Goal: Task Accomplishment & Management: Use online tool/utility

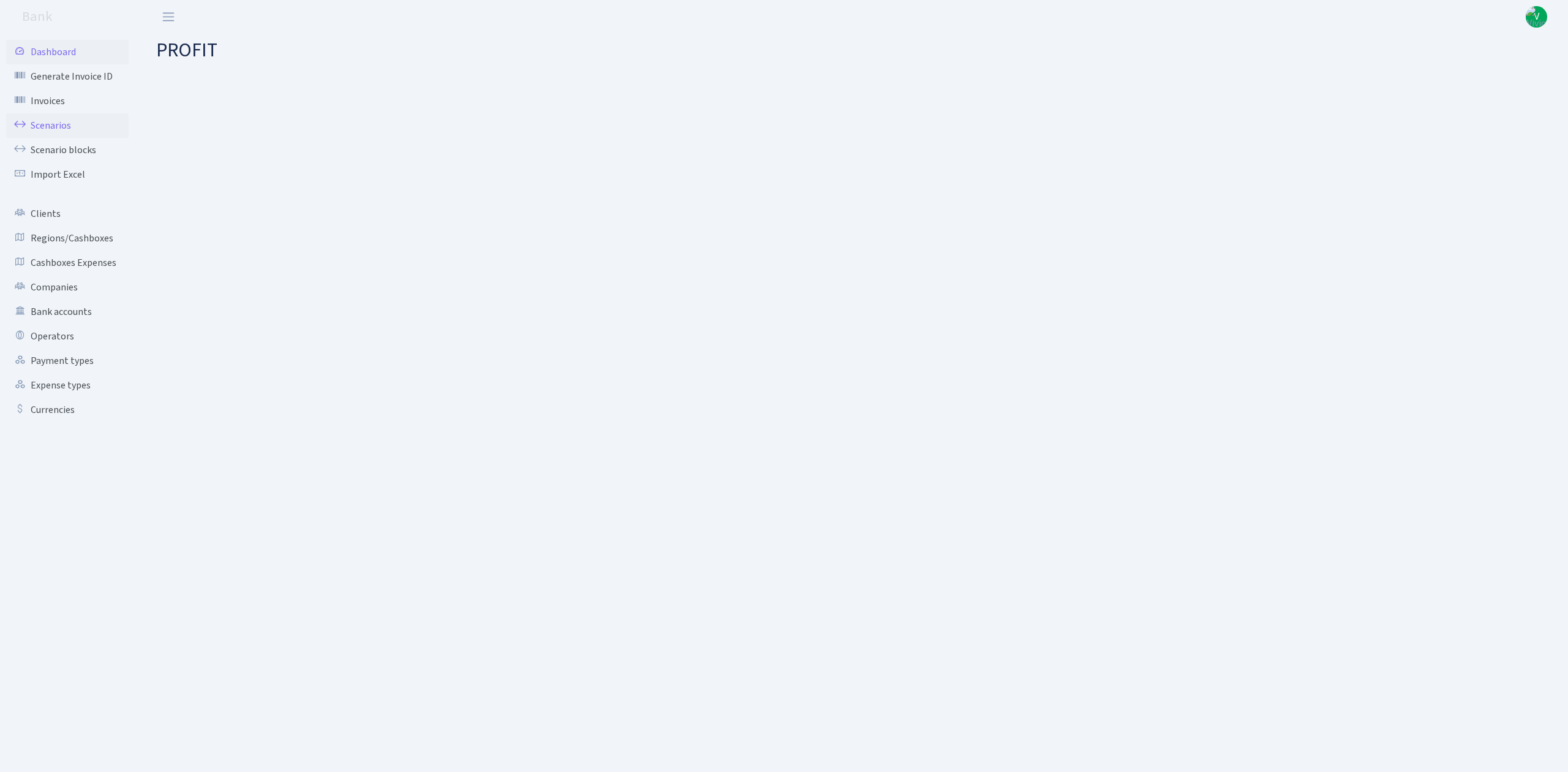
click at [72, 127] on link "Scenarios" at bounding box center [67, 125] width 122 height 25
select select "100"
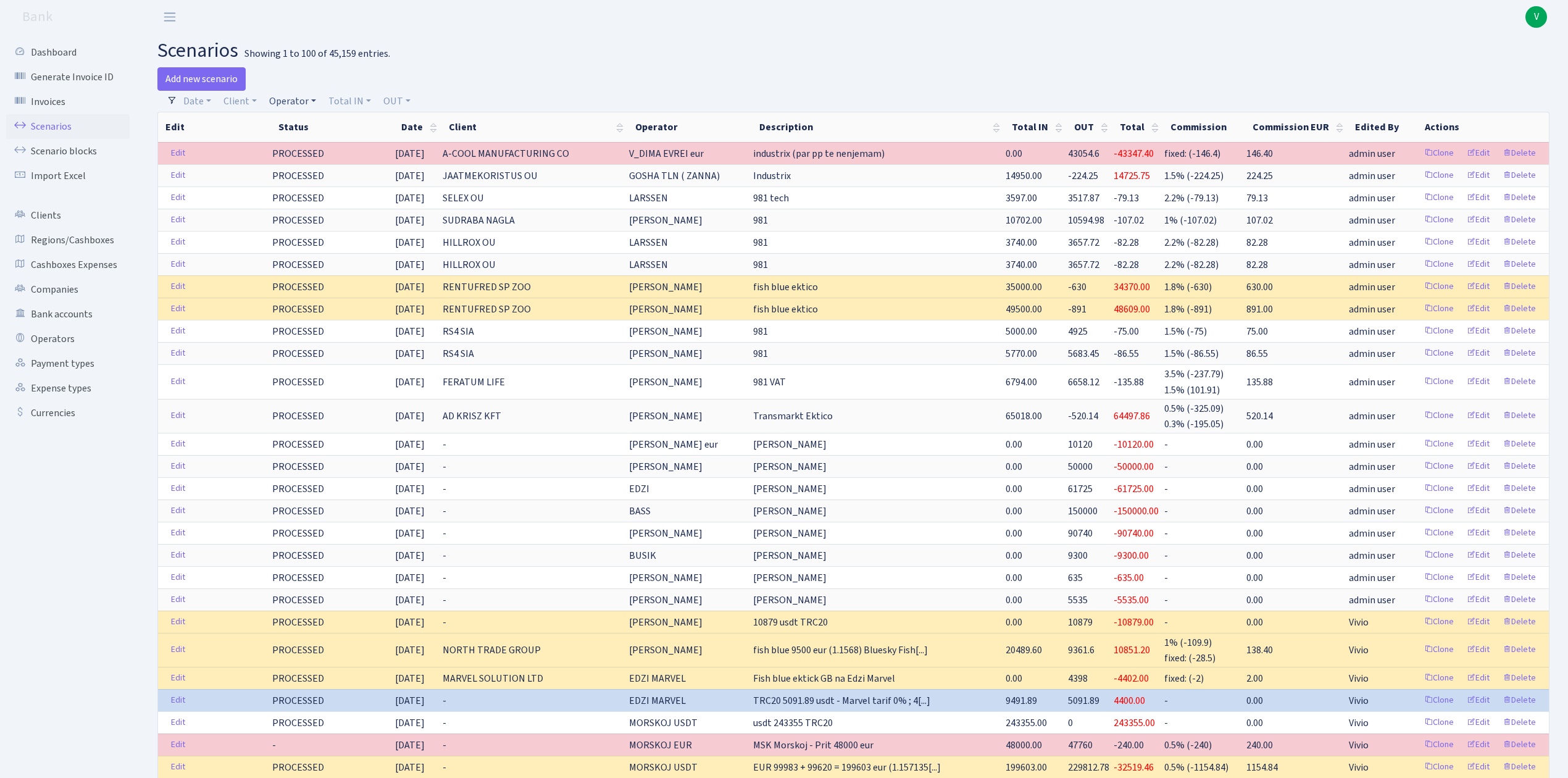
click at [302, 100] on link "Operator" at bounding box center [292, 101] width 57 height 21
click at [320, 151] on input "search" at bounding box center [313, 145] width 91 height 19
type input "vanja"
click at [320, 161] on li "VANJA" at bounding box center [313, 168] width 93 height 22
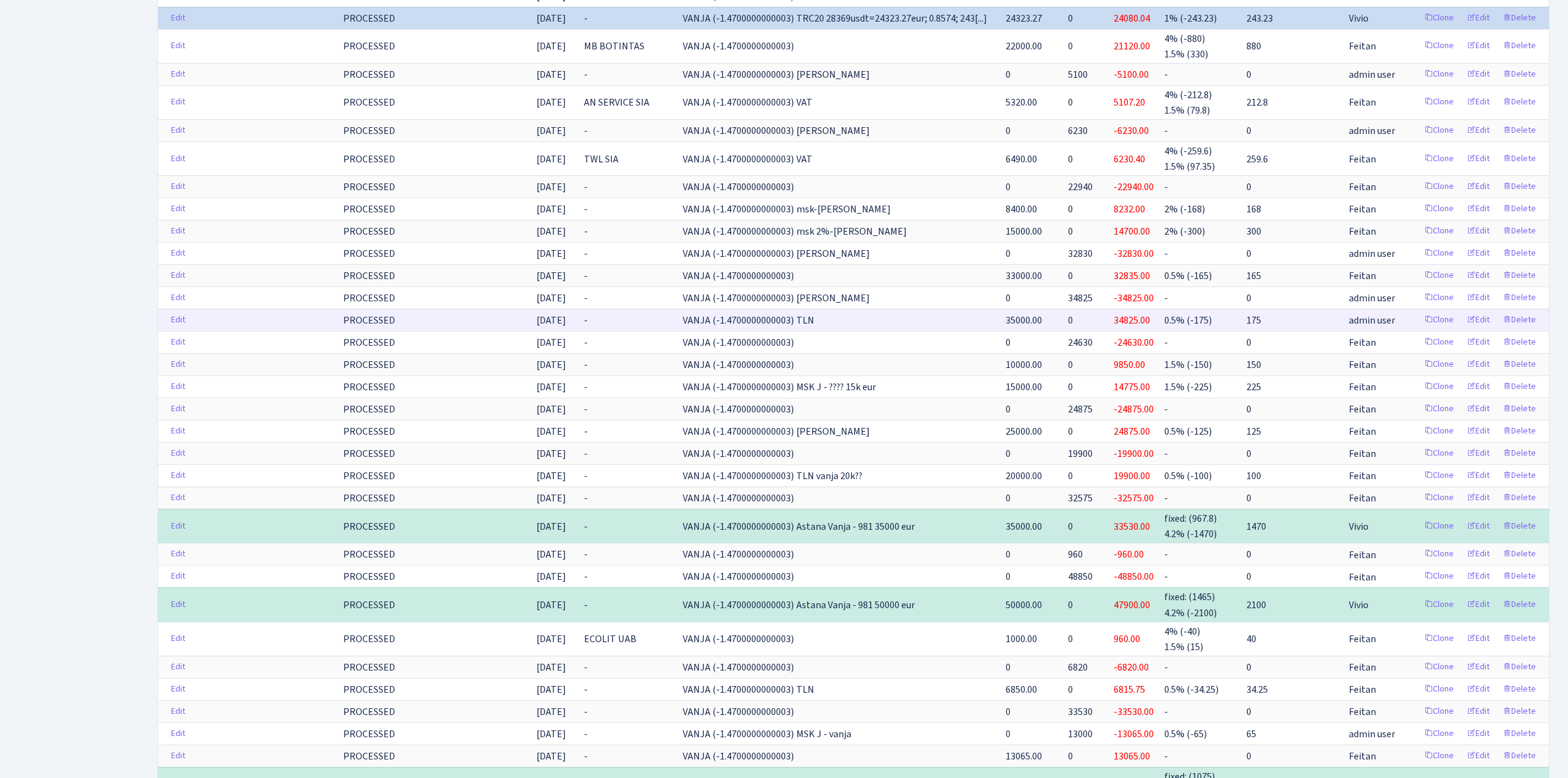
scroll to position [905, 0]
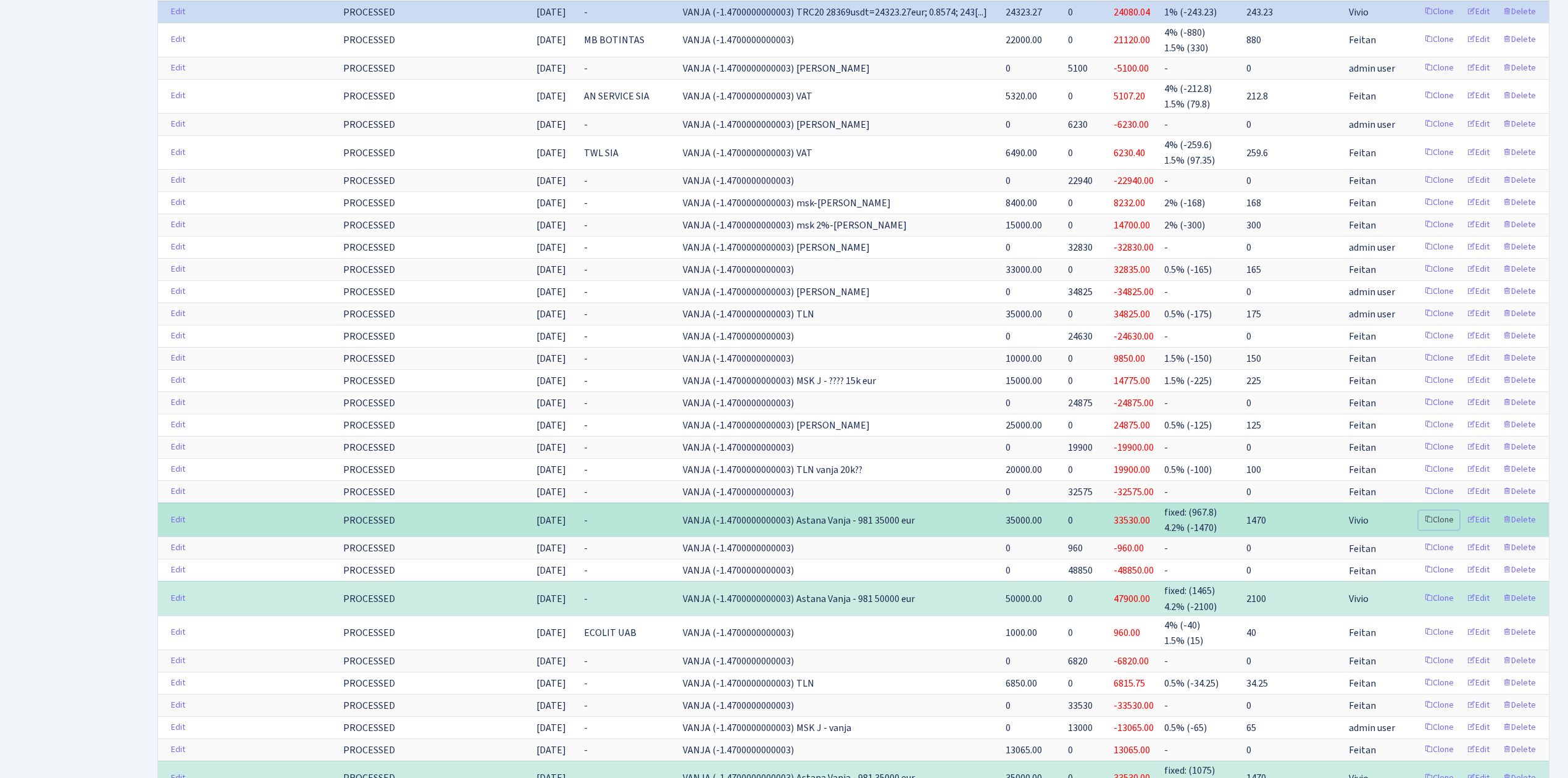
click at [1440, 529] on link "Clone" at bounding box center [1439, 520] width 40 height 19
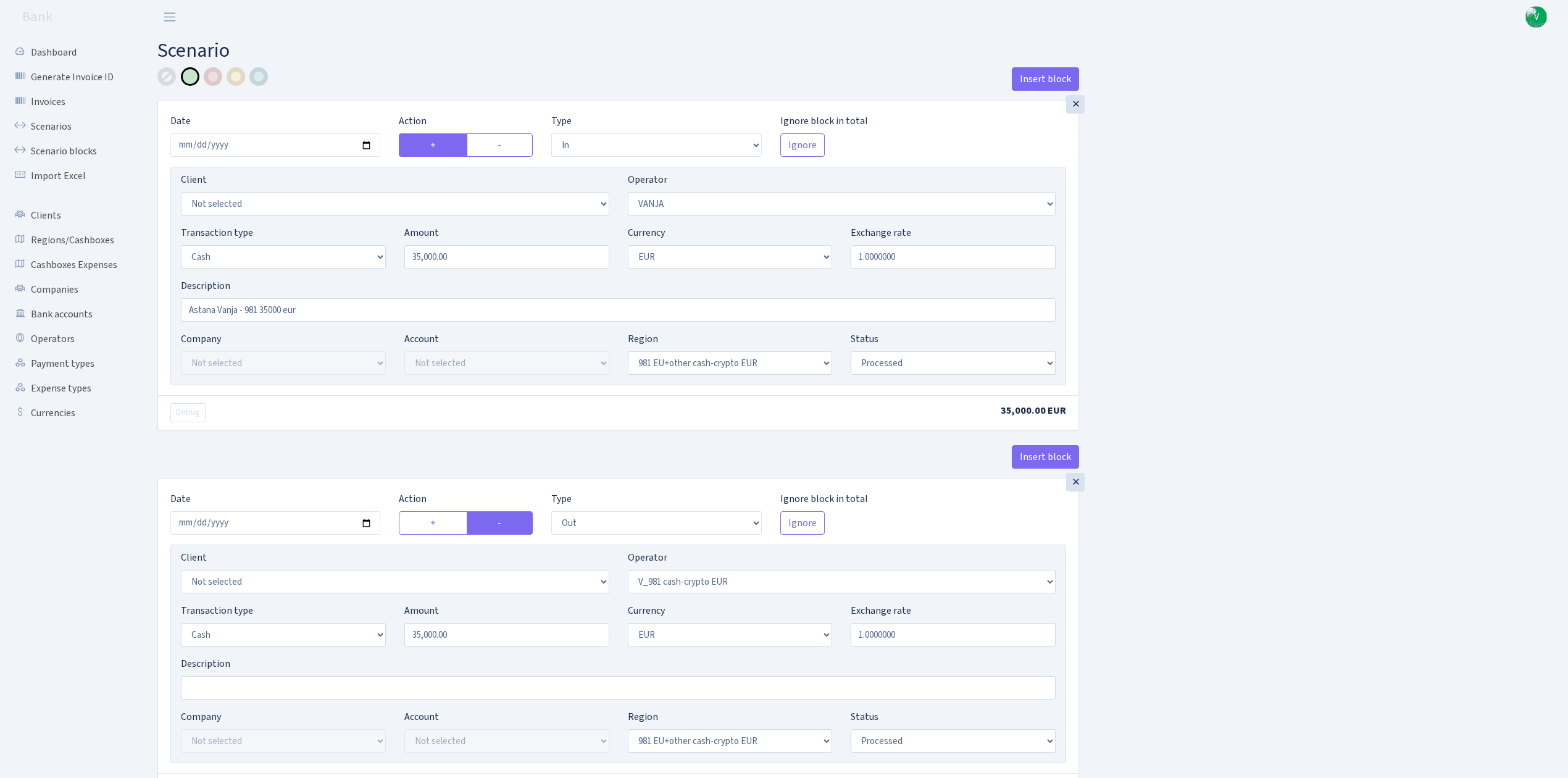
select select "in"
select select "3"
select select "1"
select select "22"
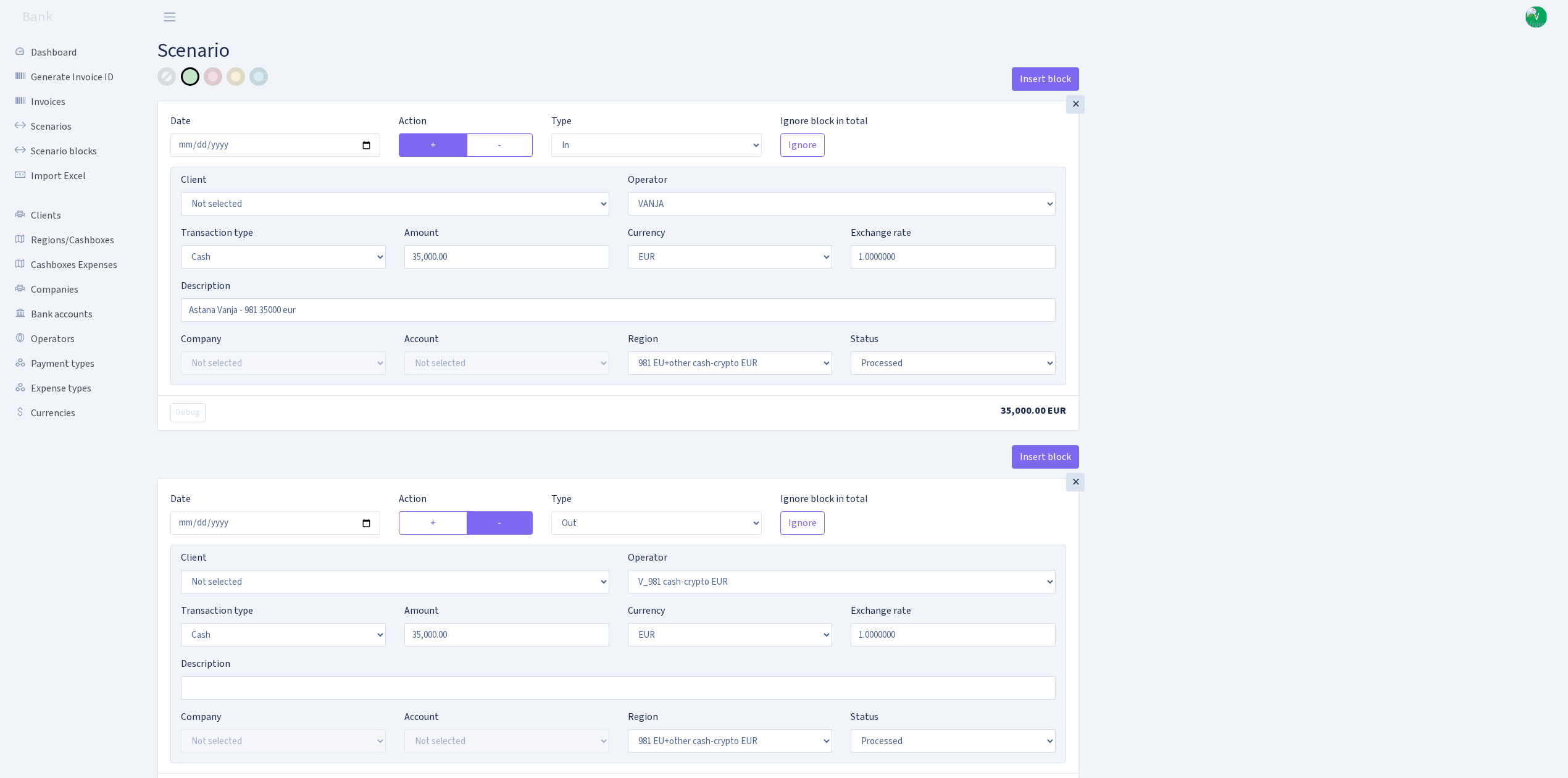
select select "processed"
select select "out"
select select "434"
select select "1"
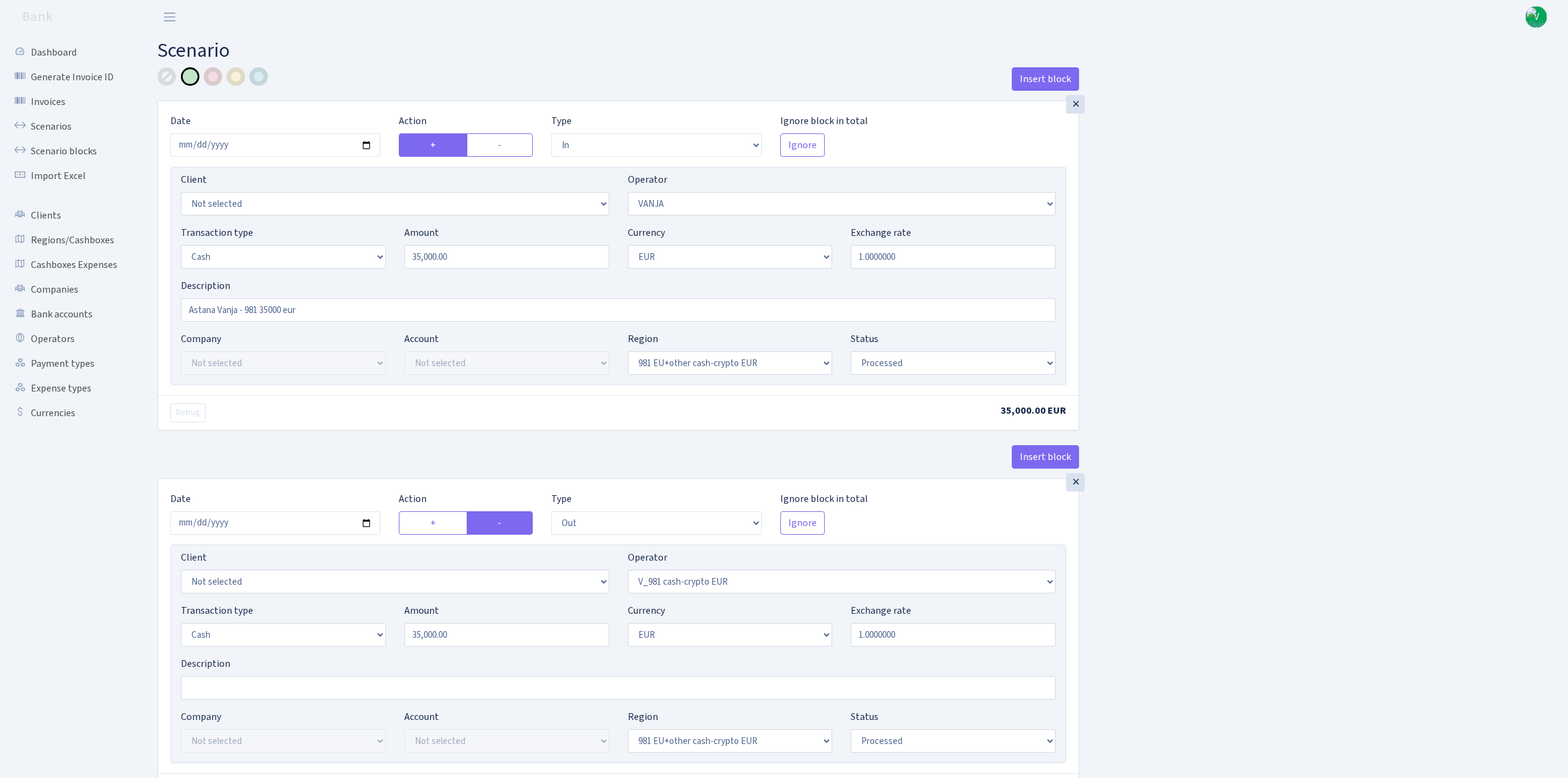
select select "22"
select select "processed"
select select "in"
select select "434"
select select "15"
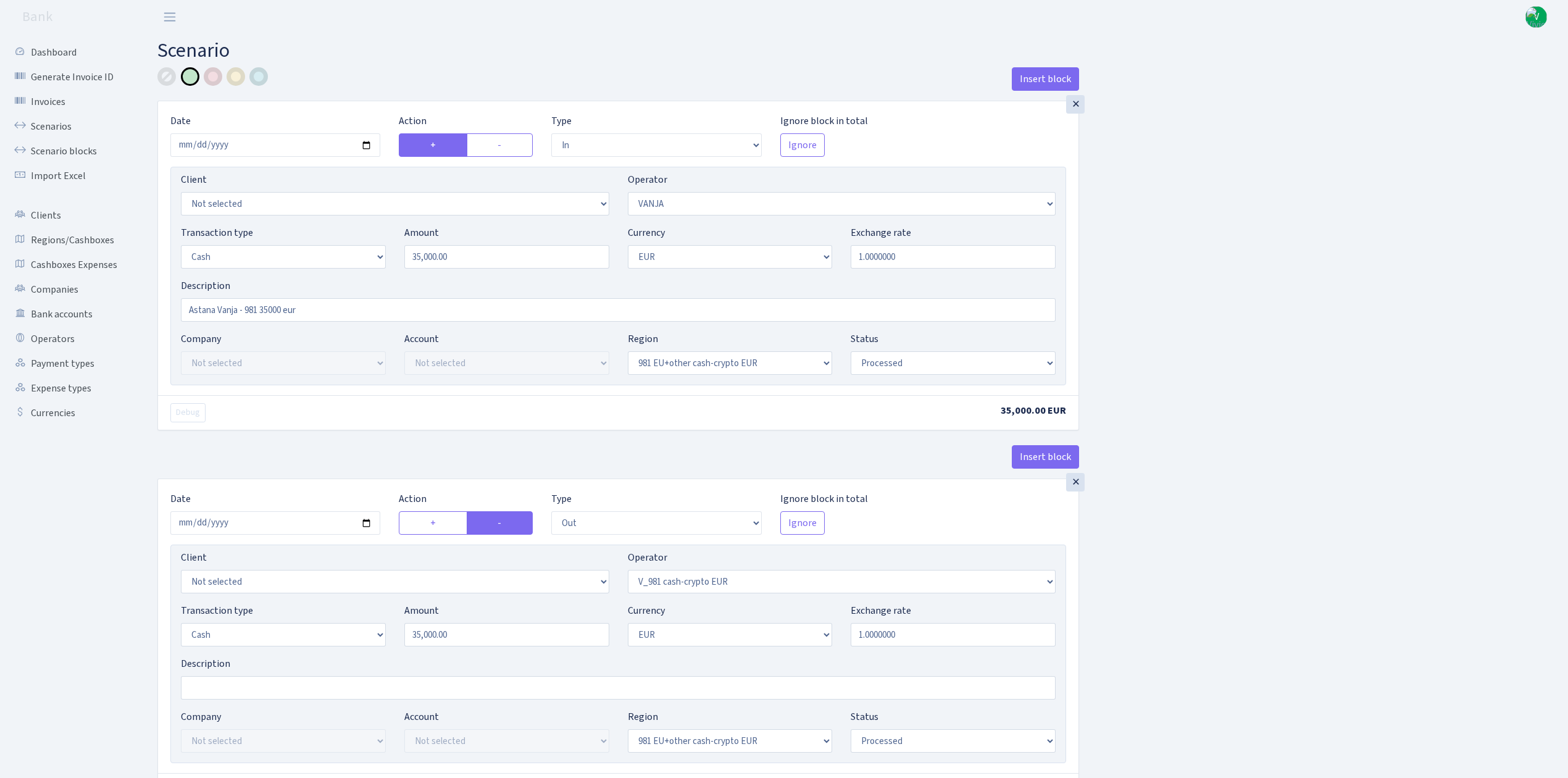
select select "1"
select select "processed"
select select "out"
select select "435"
select select "15"
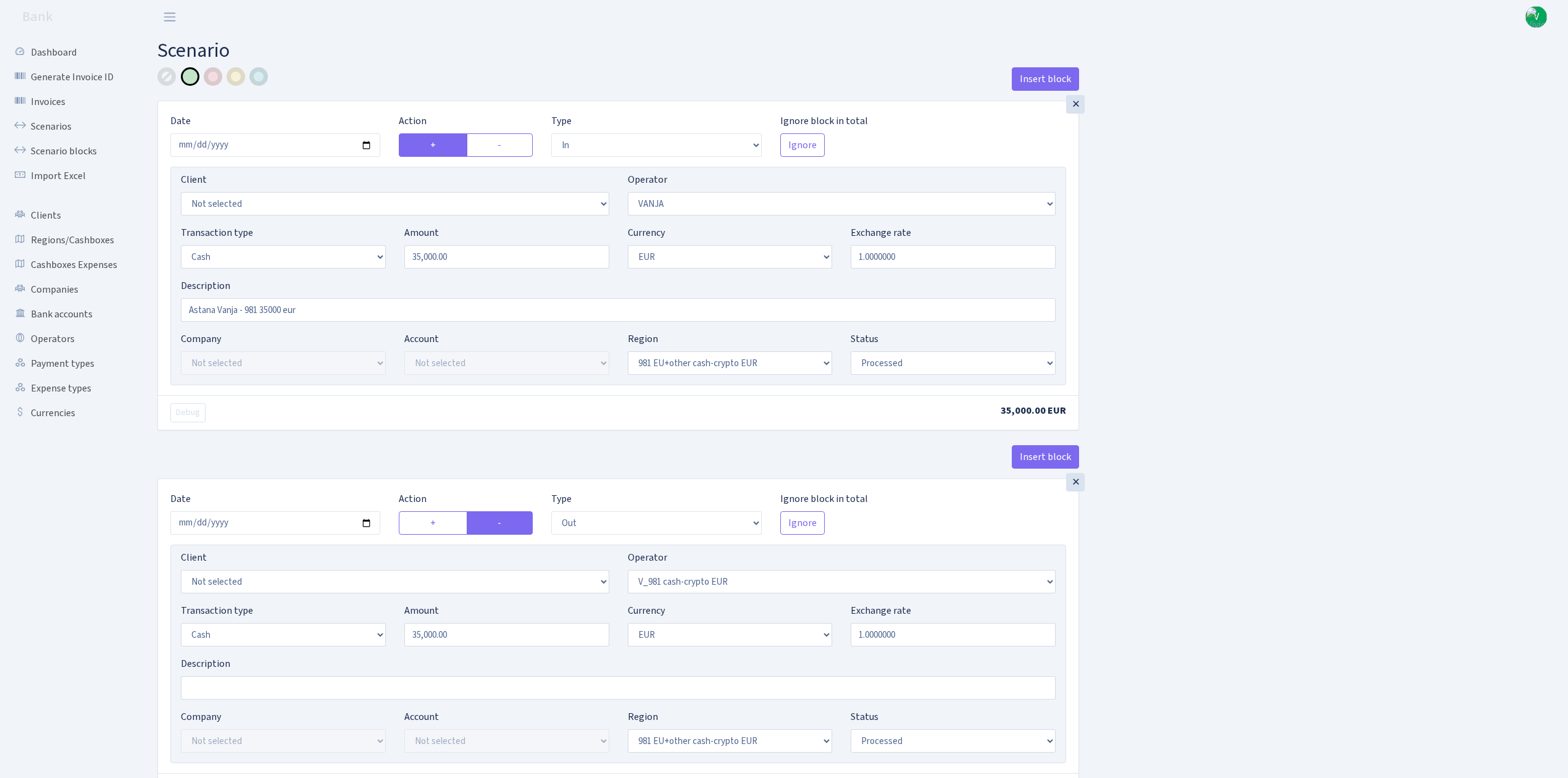
select select "1"
select select "processed"
select select "commission"
select select "fixed"
select select "435"
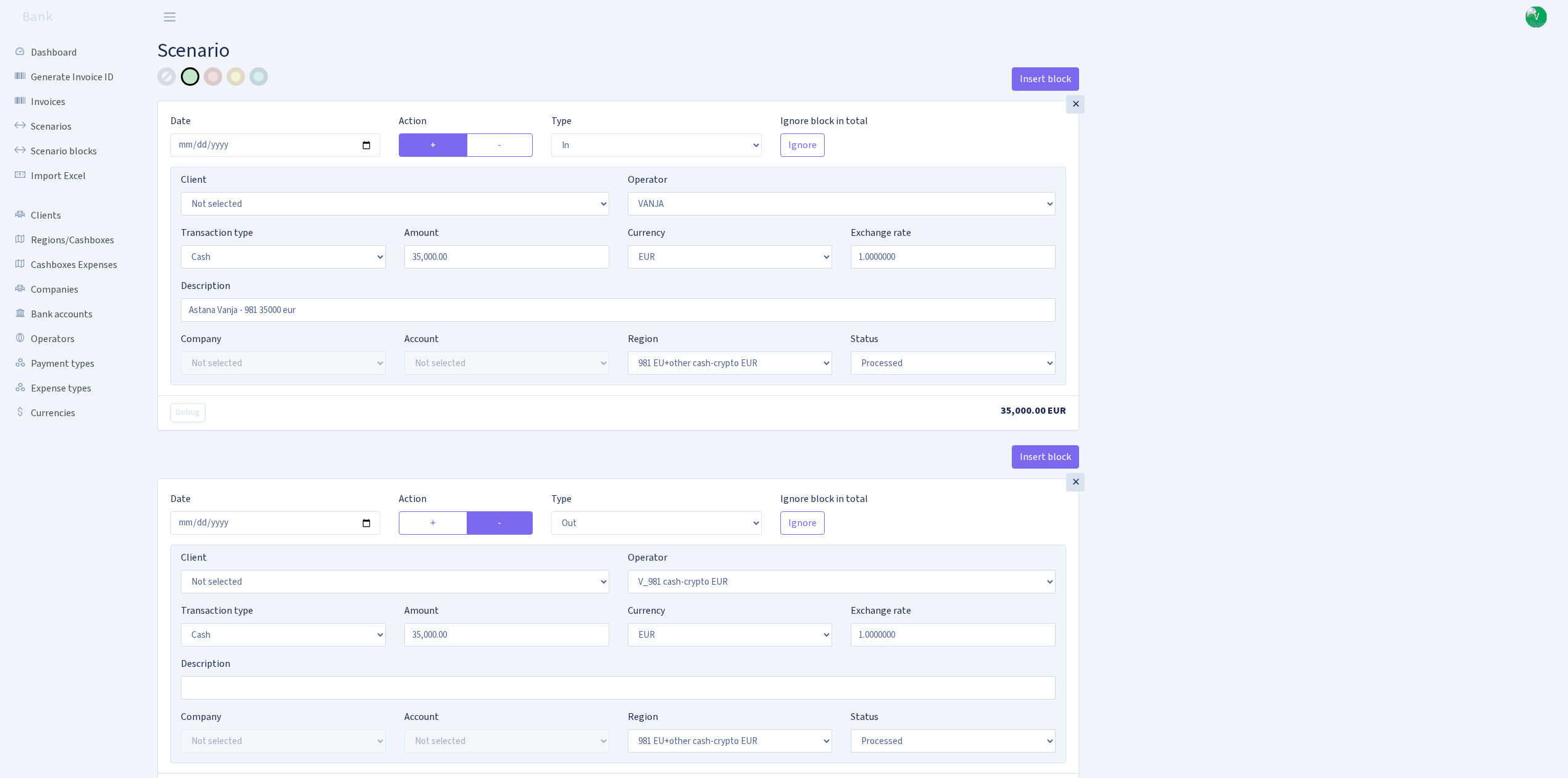
select select "processed"
select select "commission"
select select "3"
select select "processed"
click at [369, 142] on input "2025-04-28" at bounding box center [275, 145] width 210 height 24
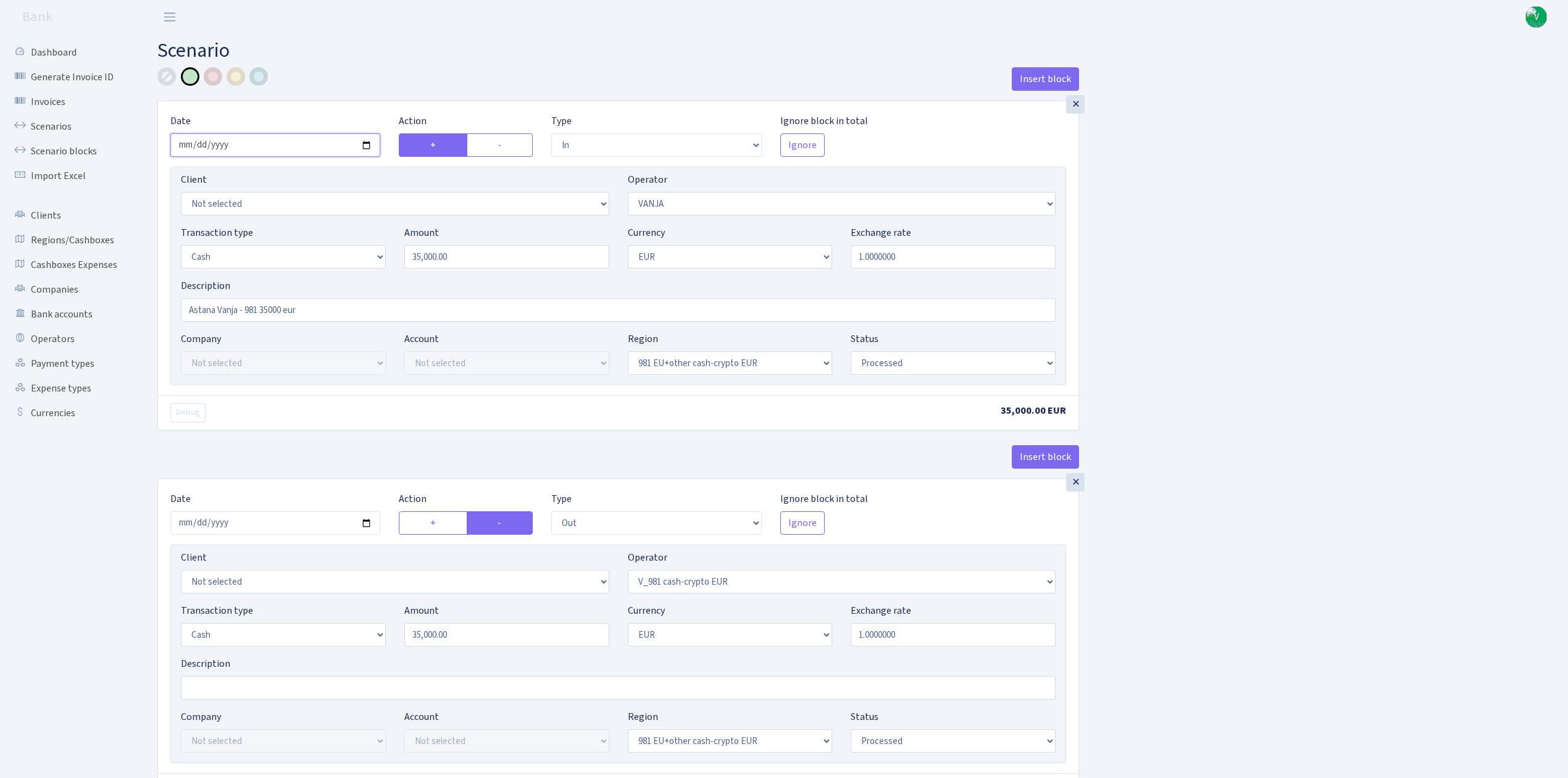
type input "2025-10-11"
drag, startPoint x: 458, startPoint y: 260, endPoint x: 345, endPoint y: 241, distance: 114.6
click at [346, 242] on div "Transaction type Not selected 981 ELF FISH crypto GIRT IVO dekl MM-BALTIC eur U…" at bounding box center [618, 251] width 893 height 53
type input "25,000.00"
click at [1003, 258] on input "1.0000000" at bounding box center [953, 257] width 205 height 24
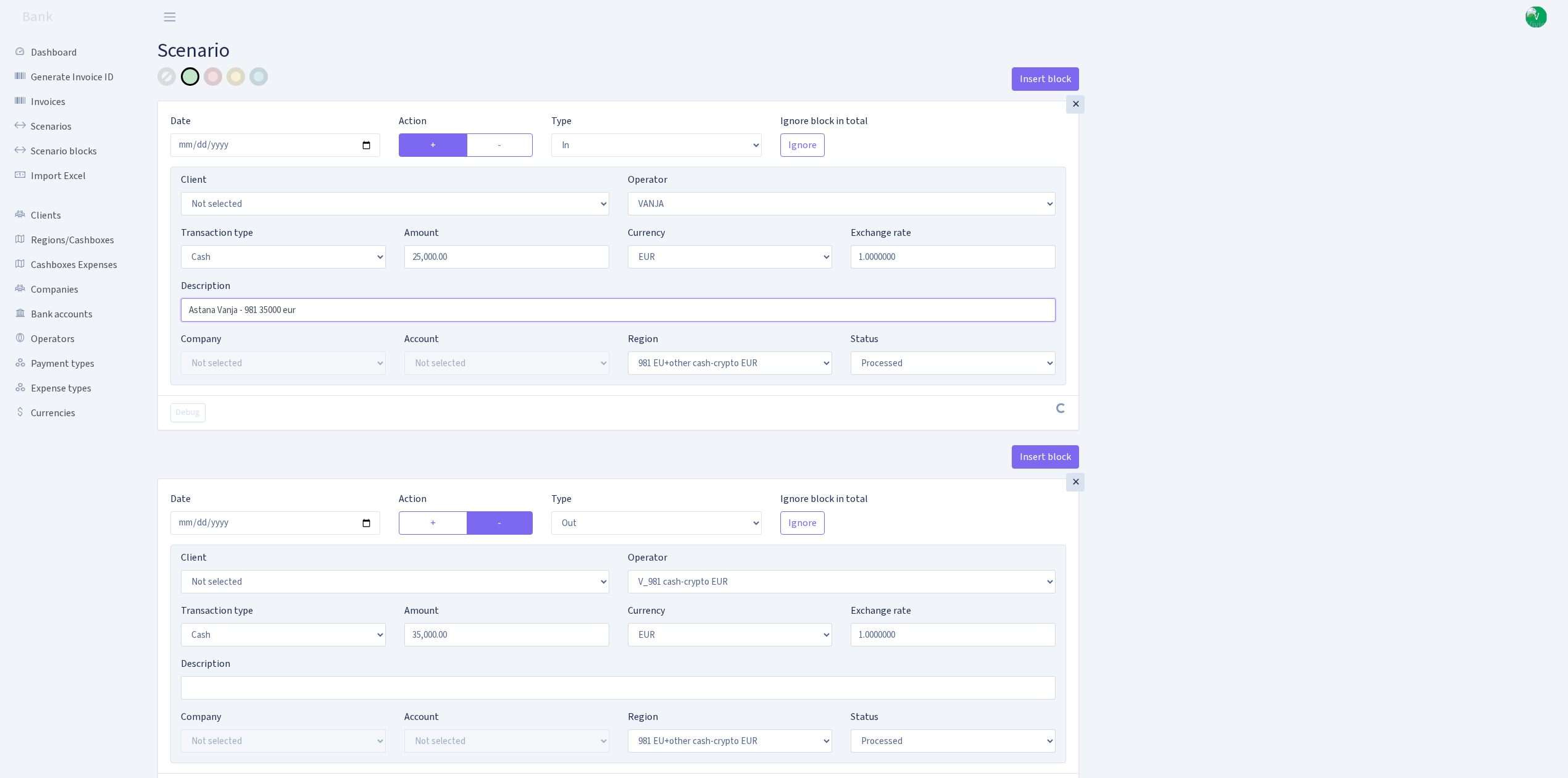
drag, startPoint x: 214, startPoint y: 309, endPoint x: 144, endPoint y: 297, distance: 71.0
click at [263, 310] on input "Almati Vanja - 981 35000 eur" at bounding box center [618, 310] width 875 height 24
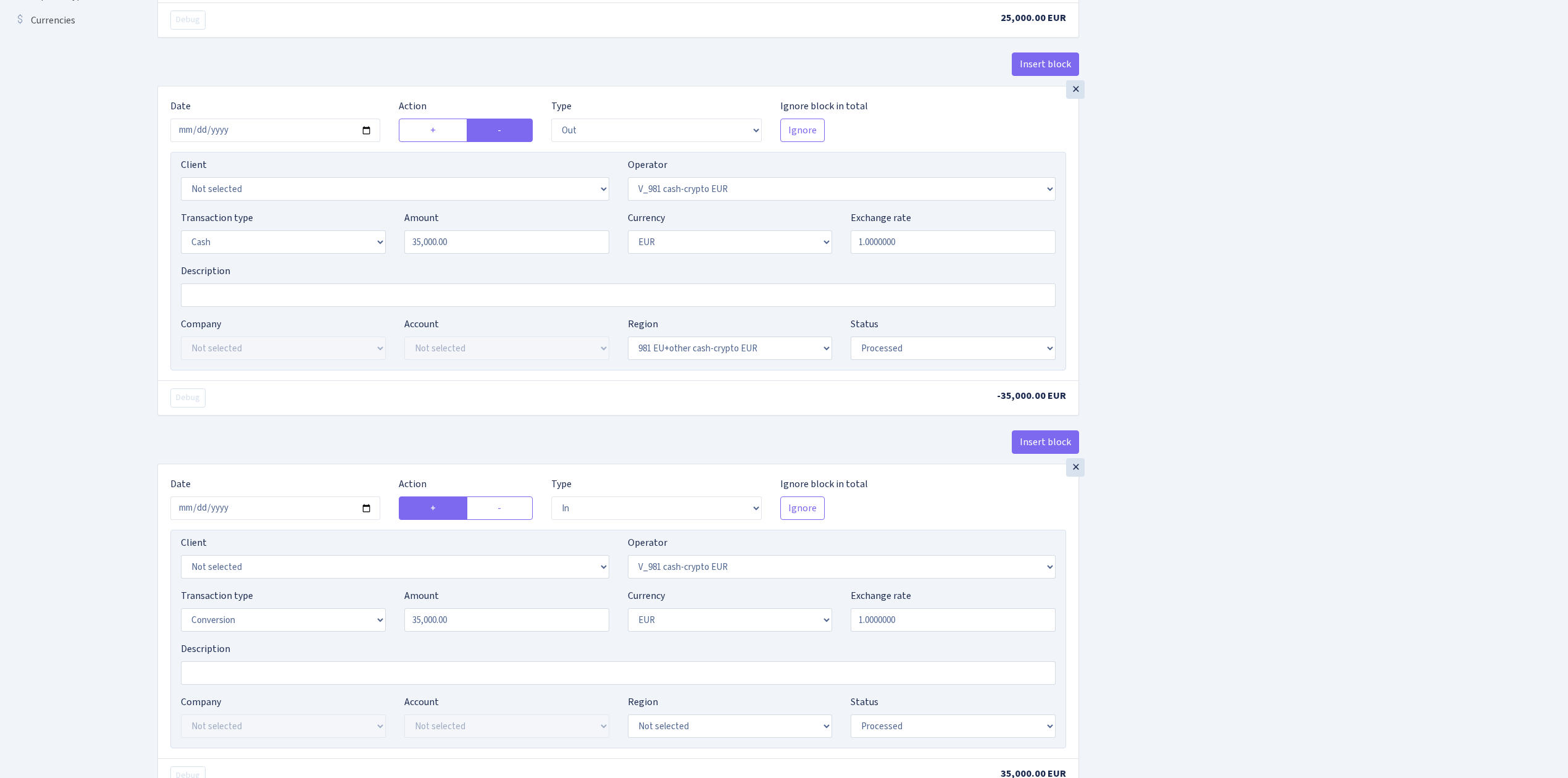
scroll to position [411, 0]
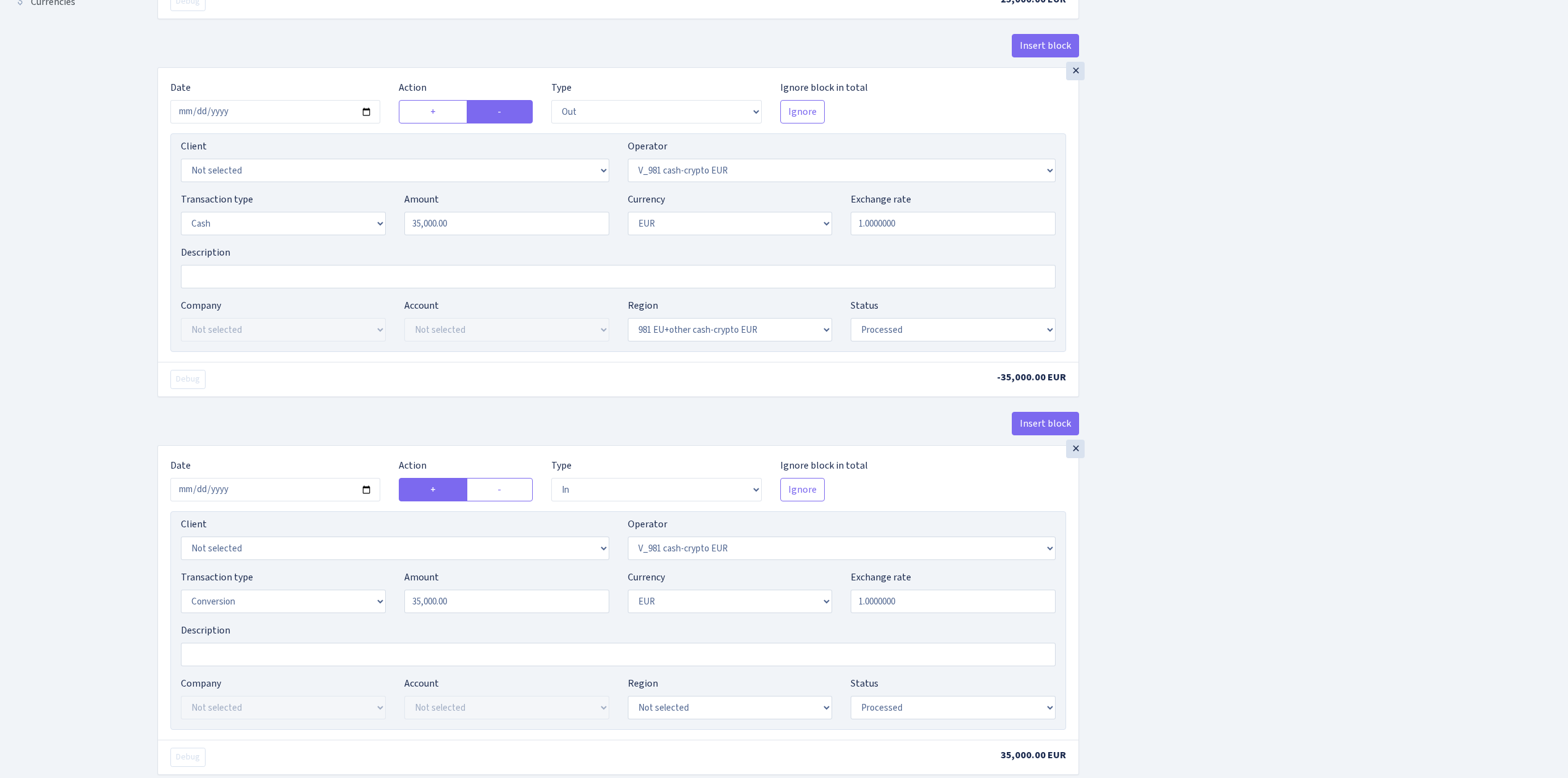
type input "Almati Vanja - 981 25000 eur"
click at [369, 113] on input "2025-04-28" at bounding box center [275, 112] width 210 height 24
type input "2025-10-11"
drag, startPoint x: 459, startPoint y: 228, endPoint x: 379, endPoint y: 218, distance: 80.6
click at [379, 218] on div "Transaction type Not selected 981 ELF FISH crypto GIRT IVO dekl MM-BALTIC eur U…" at bounding box center [618, 218] width 893 height 53
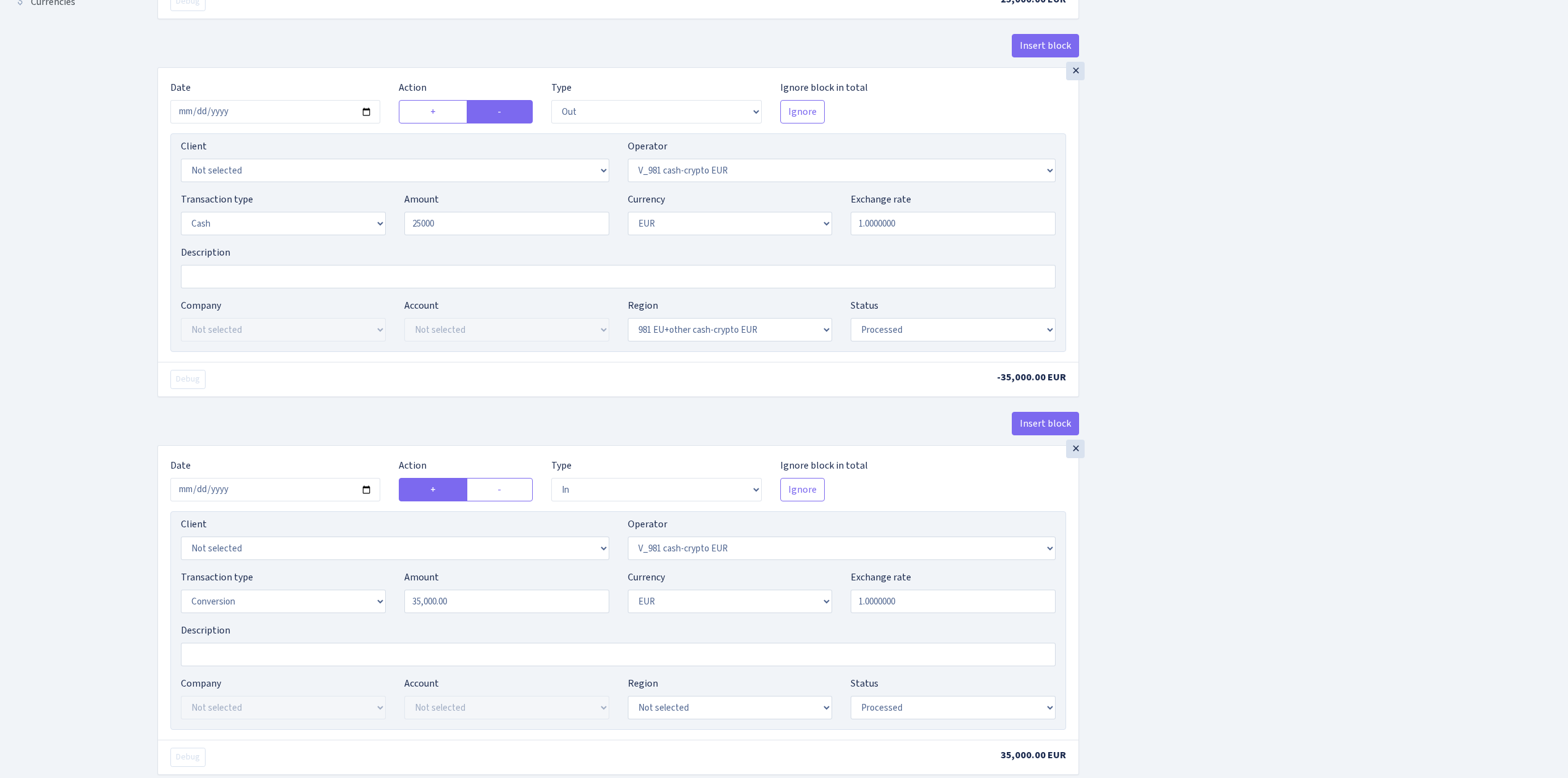
type input "25,000.00"
click at [1112, 256] on div "Insert block × Date 2025-10-11 Action + - Type --- In Out Commission Field requ…" at bounding box center [853, 781] width 1411 height 2249
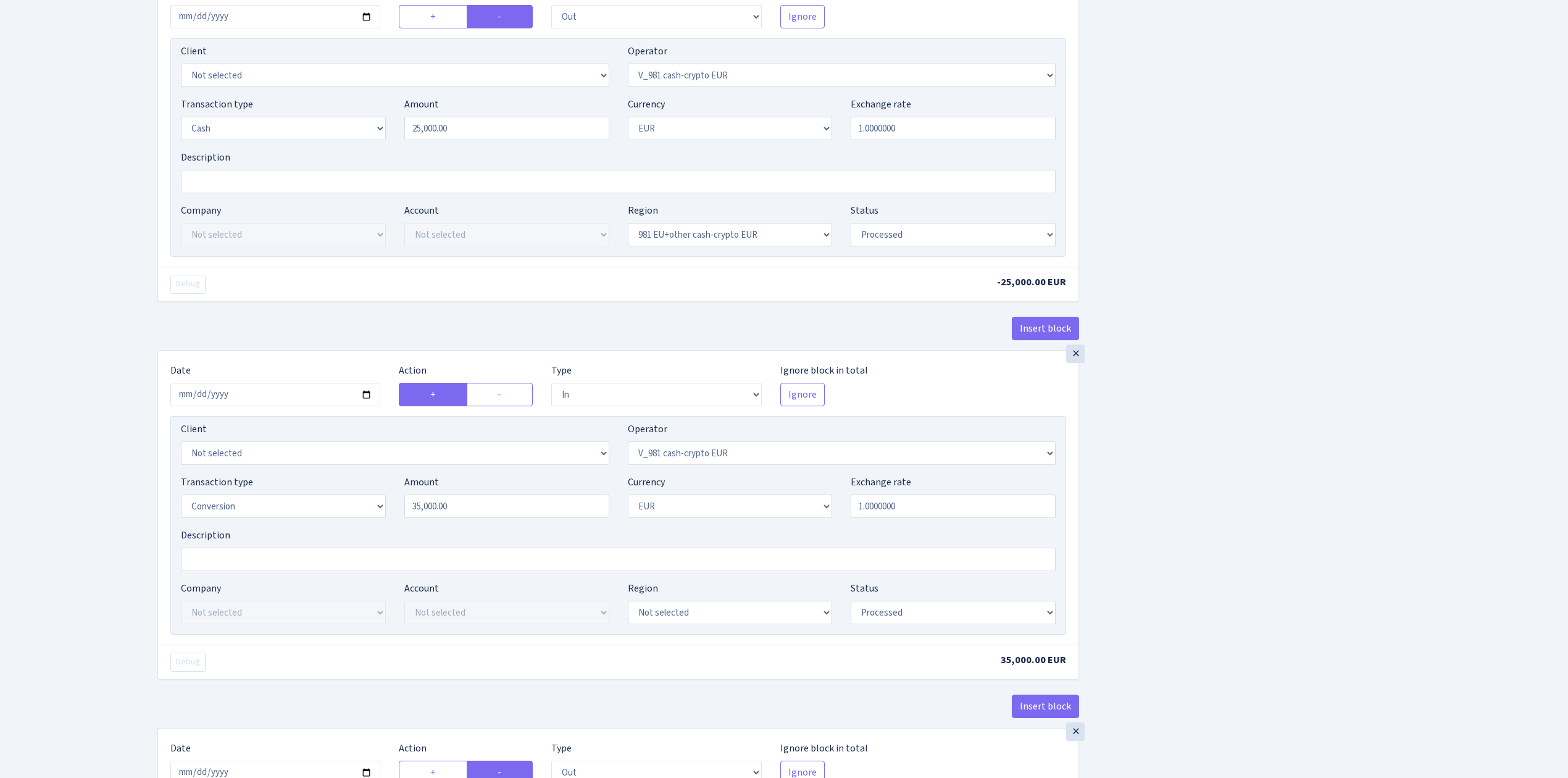
scroll to position [658, 0]
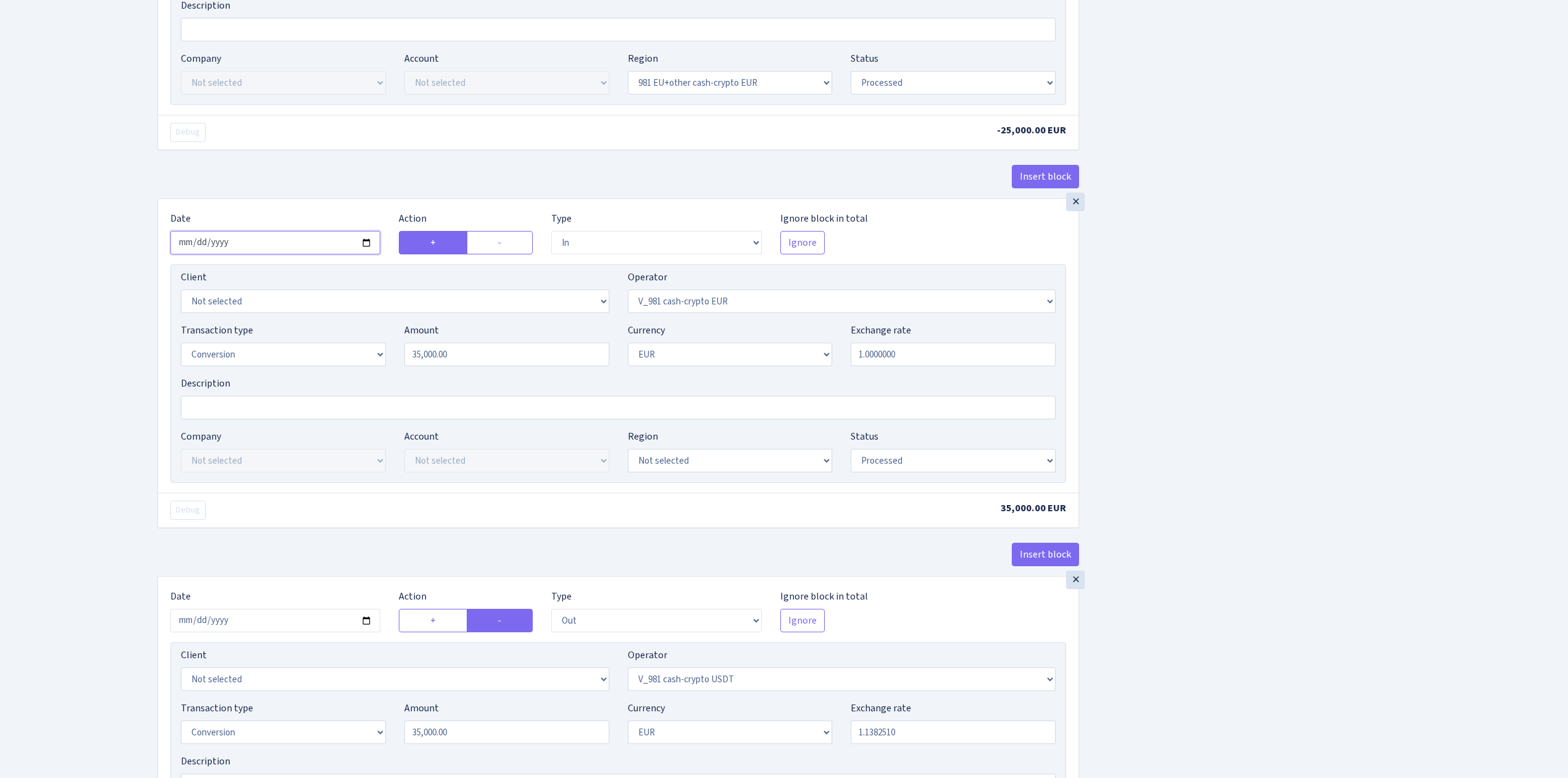
click at [369, 250] on input "2025-04-28" at bounding box center [275, 243] width 210 height 24
type input "2025-10-11"
drag, startPoint x: 467, startPoint y: 359, endPoint x: 336, endPoint y: 349, distance: 131.4
click at [336, 349] on div "Transaction type Not selected 981 ELF FISH crypto GIRT IVO dekl MM-BALTIC eur U…" at bounding box center [618, 349] width 893 height 53
type input "25,000.00"
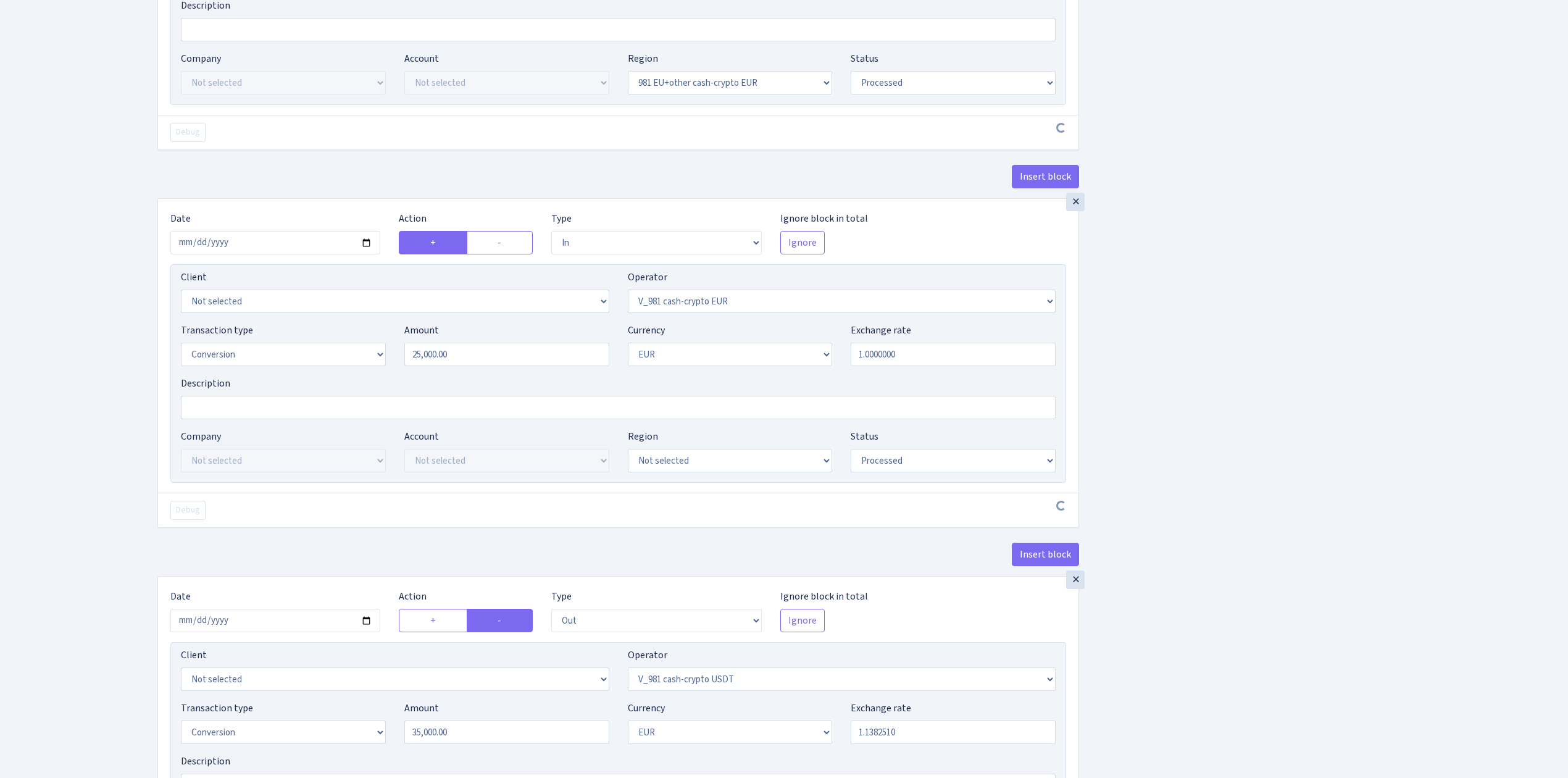
click at [1254, 393] on div "Insert block × Date 2025-10-11 Action + - Type --- In Out Commission Field requ…" at bounding box center [853, 532] width 1411 height 2244
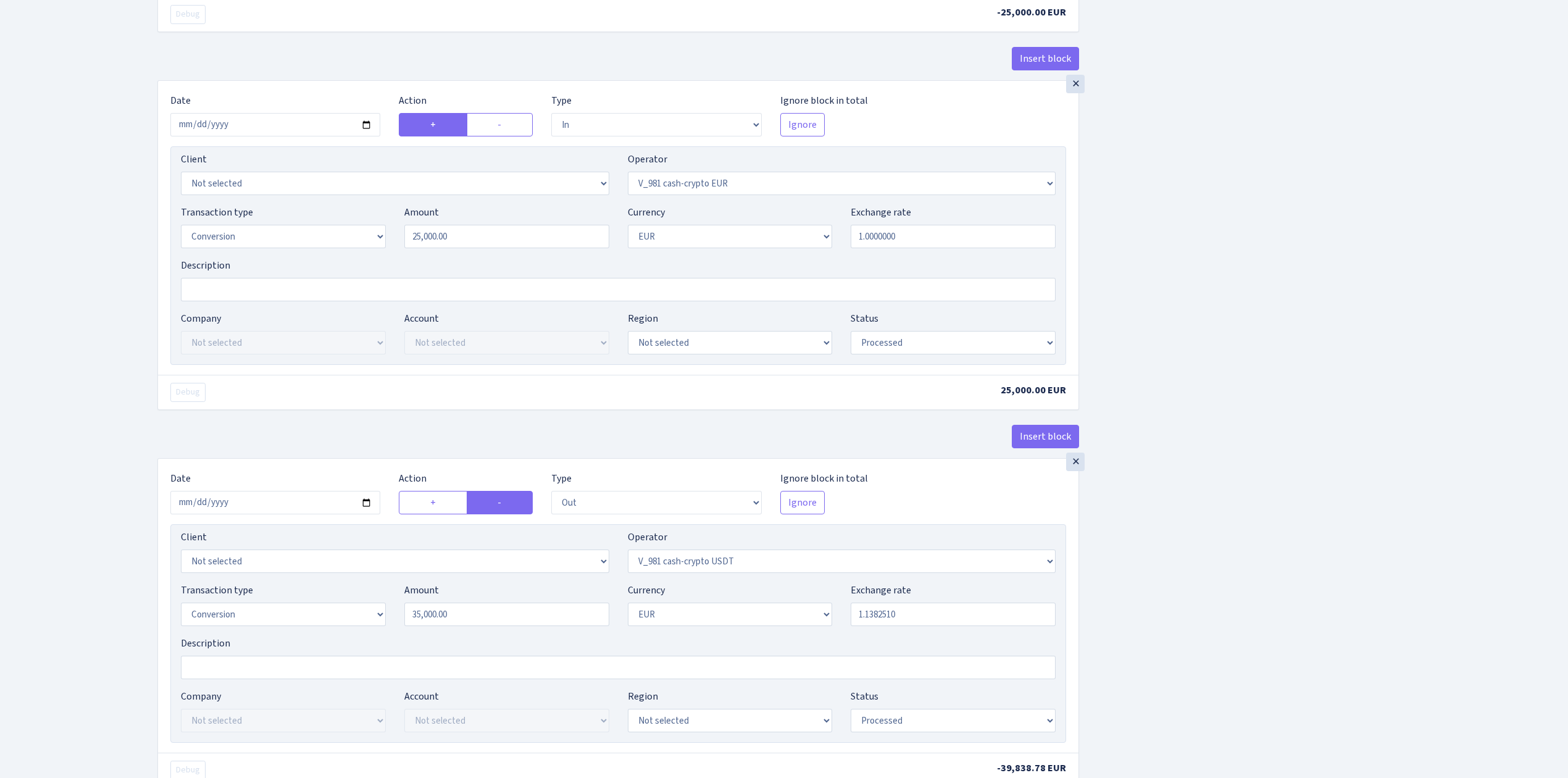
scroll to position [1070, 0]
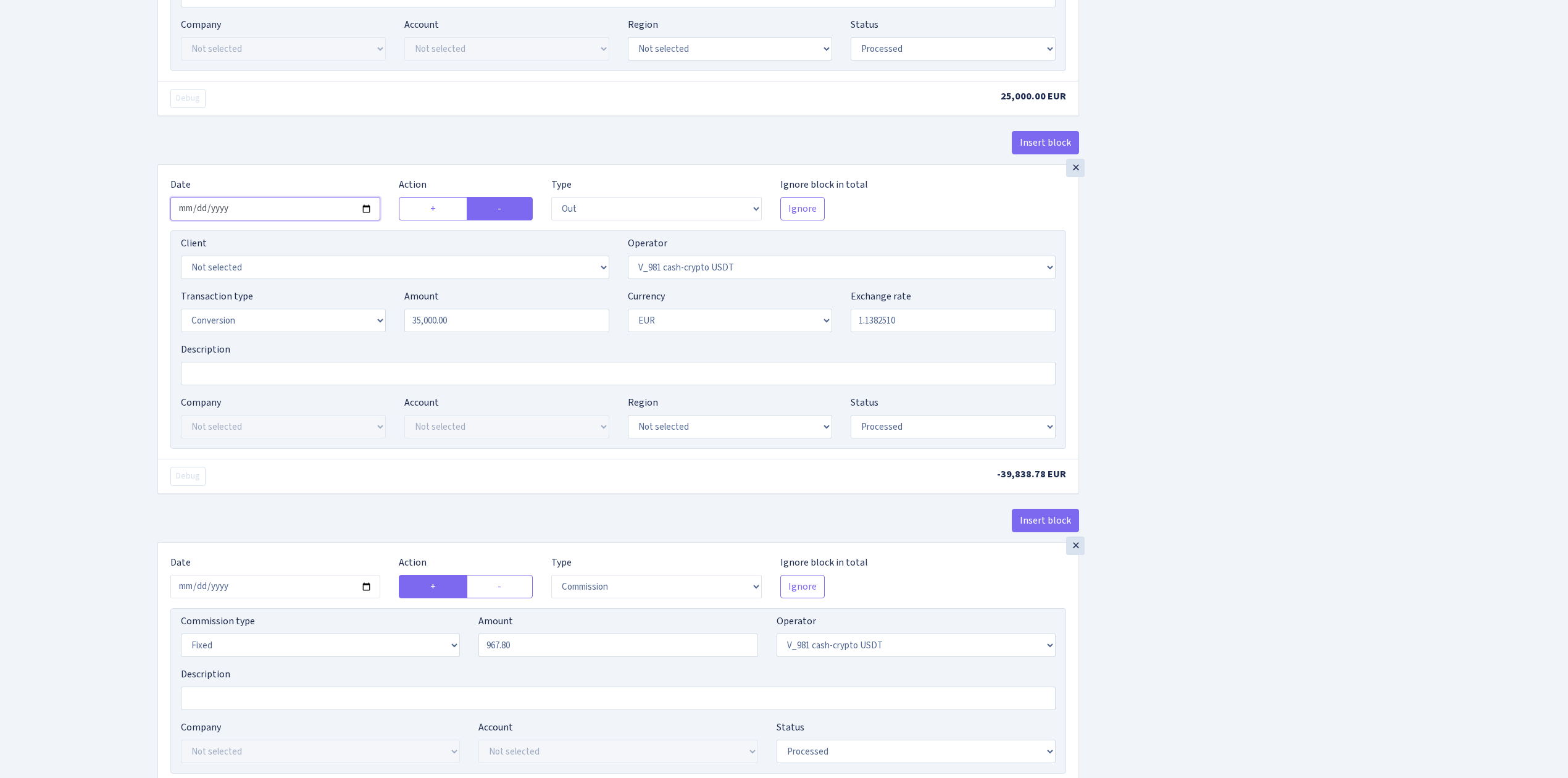
click at [366, 215] on input "2025-04-28" at bounding box center [275, 209] width 210 height 24
type input "2025-10-11"
drag, startPoint x: 464, startPoint y: 327, endPoint x: 388, endPoint y: 319, distance: 76.4
click at [388, 319] on div "Transaction type Not selected 981 ELF FISH crypto GIRT IVO dekl MM-BALTIC eur U…" at bounding box center [618, 315] width 893 height 53
type input "25,000.00"
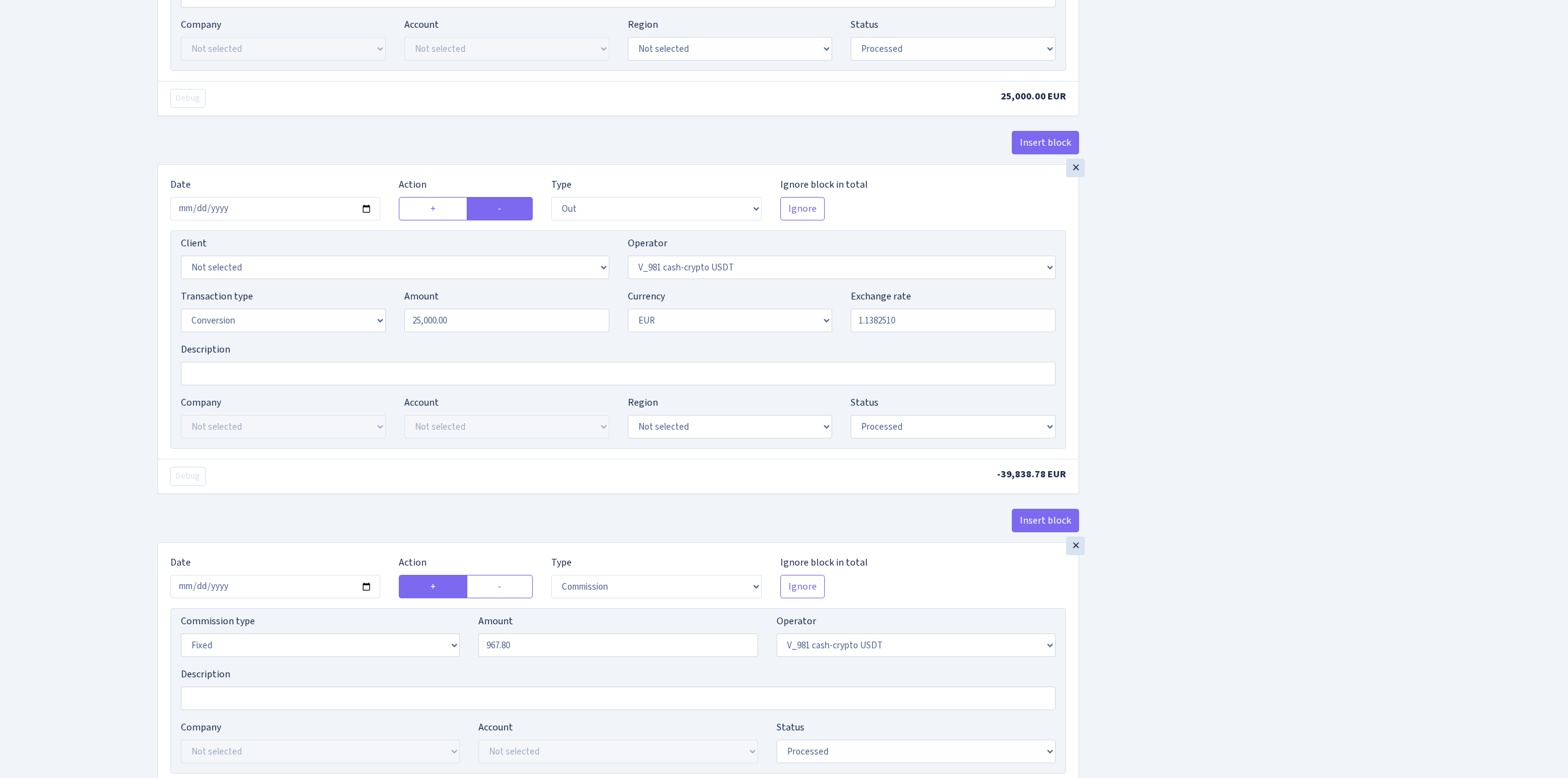
click at [1219, 417] on div "Insert block × Date 2025-10-11 Action + - Type --- In Out Commission Field requ…" at bounding box center [853, 123] width 1411 height 2249
drag, startPoint x: 867, startPoint y: 327, endPoint x: 922, endPoint y: 327, distance: 55.0
click at [922, 325] on input "1.1382510" at bounding box center [953, 321] width 205 height 24
type input "1.1603600"
click at [1143, 312] on div "Insert block × Date 2025-10-11 Action + - Type --- In Out Commission Field requ…" at bounding box center [853, 120] width 1411 height 2244
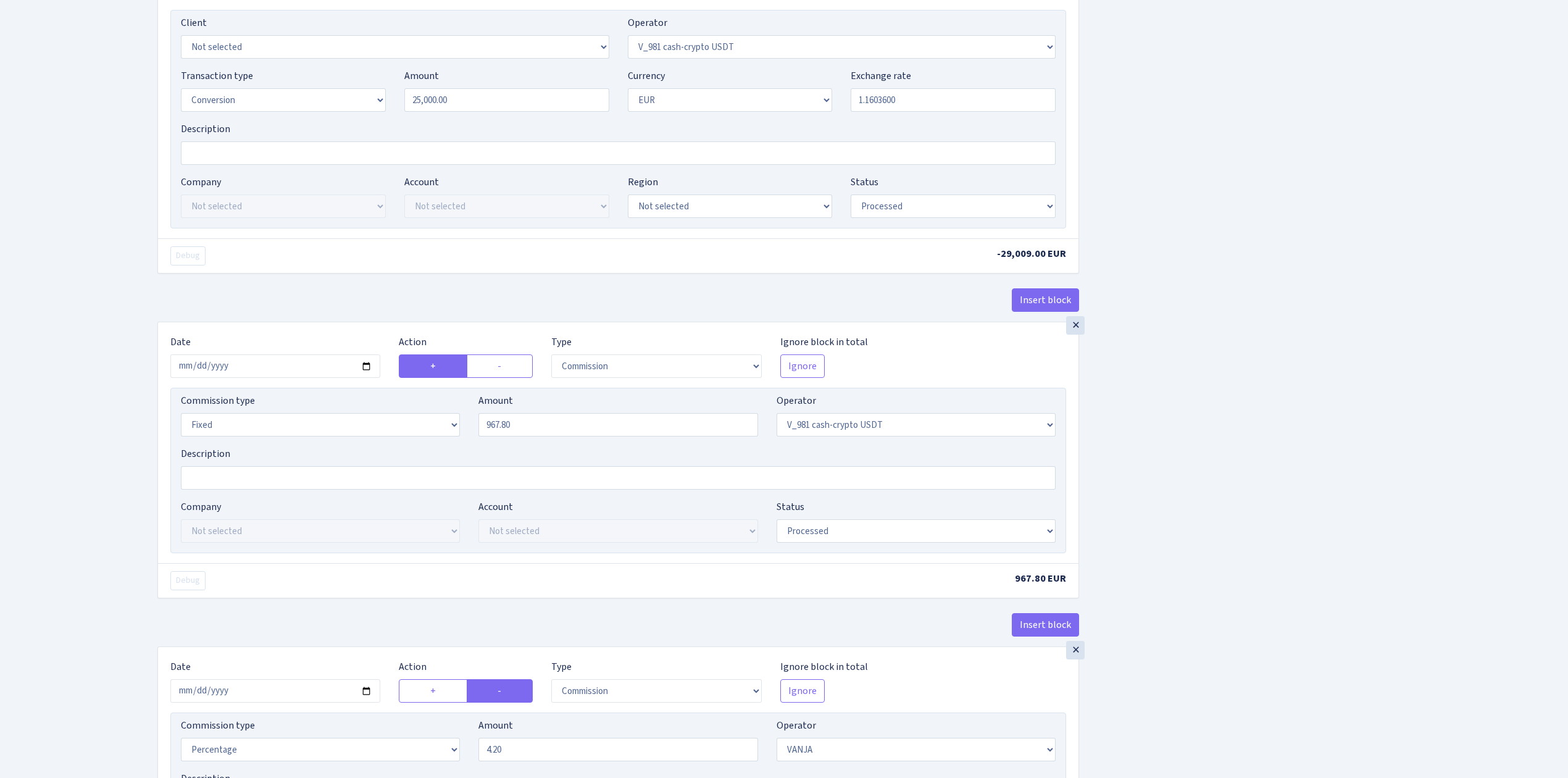
scroll to position [1316, 0]
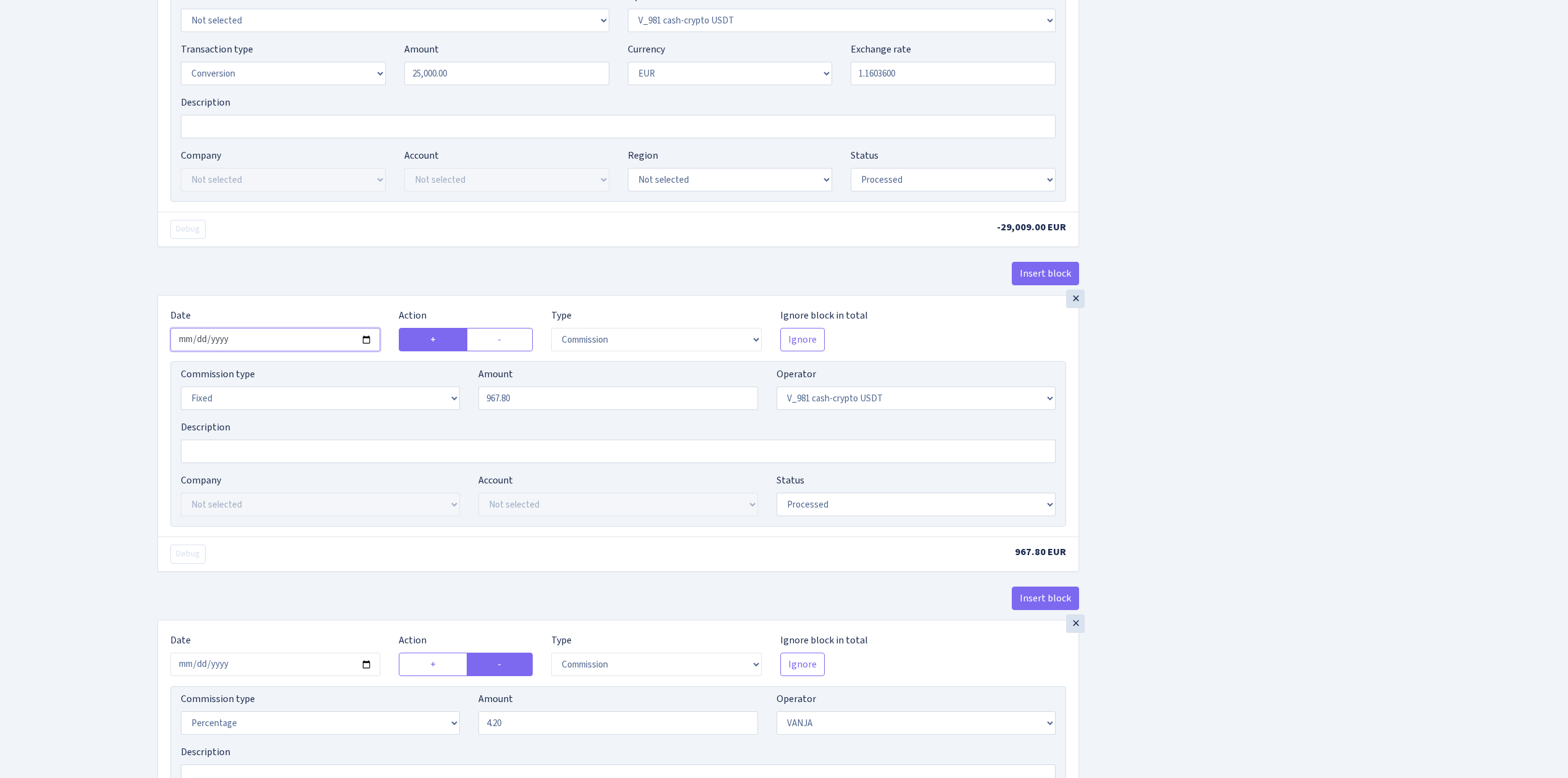
click at [368, 346] on input "2025-04-28" at bounding box center [275, 340] width 210 height 24
type input "2025-10-11"
drag, startPoint x: 532, startPoint y: 405, endPoint x: 403, endPoint y: 412, distance: 129.2
click at [403, 412] on div "Commission type Percentage Fixed Bank Amount 967.80 Operator Not selected 981 9…" at bounding box center [618, 393] width 893 height 53
type input "691.90"
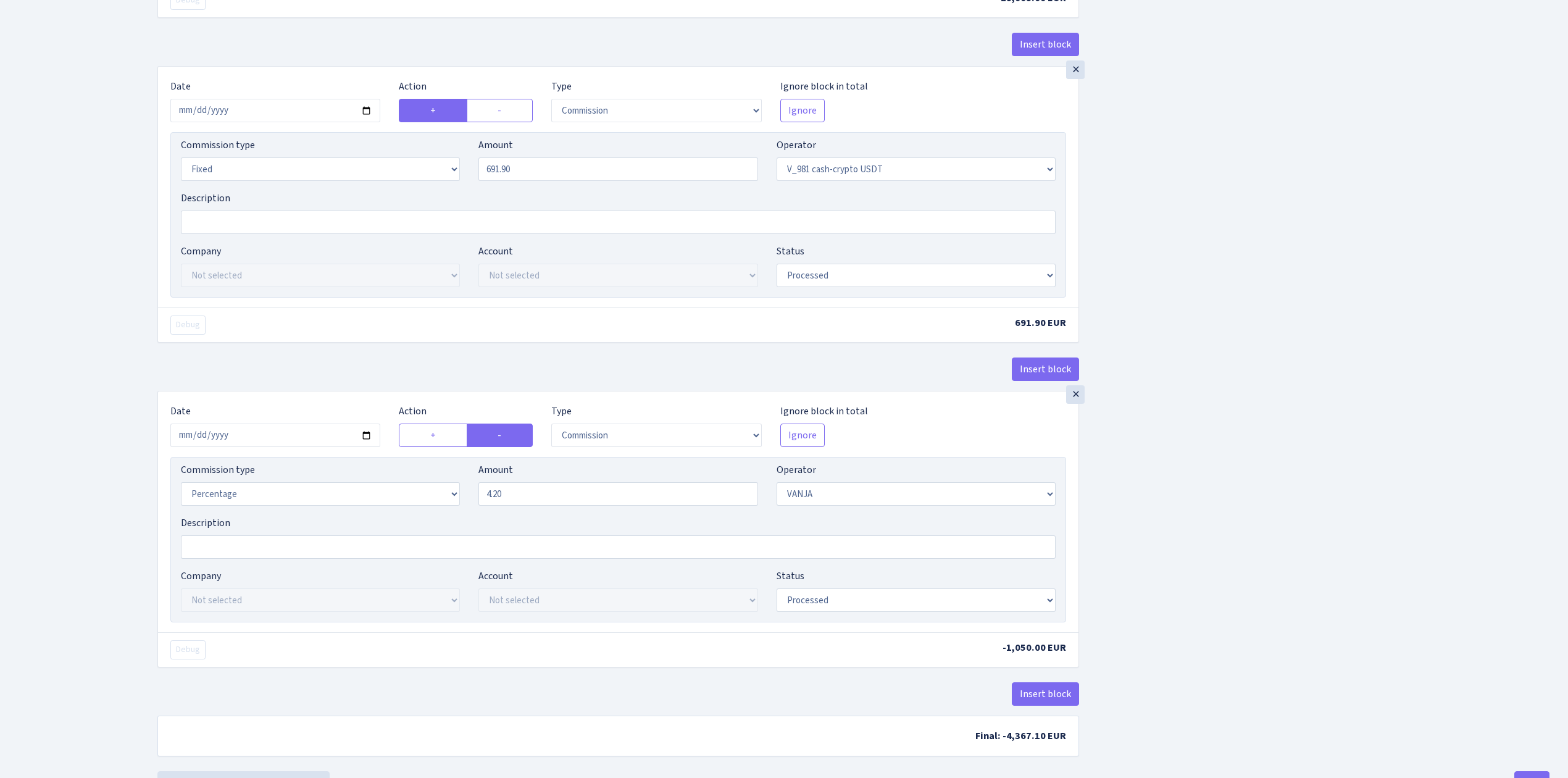
scroll to position [1608, 0]
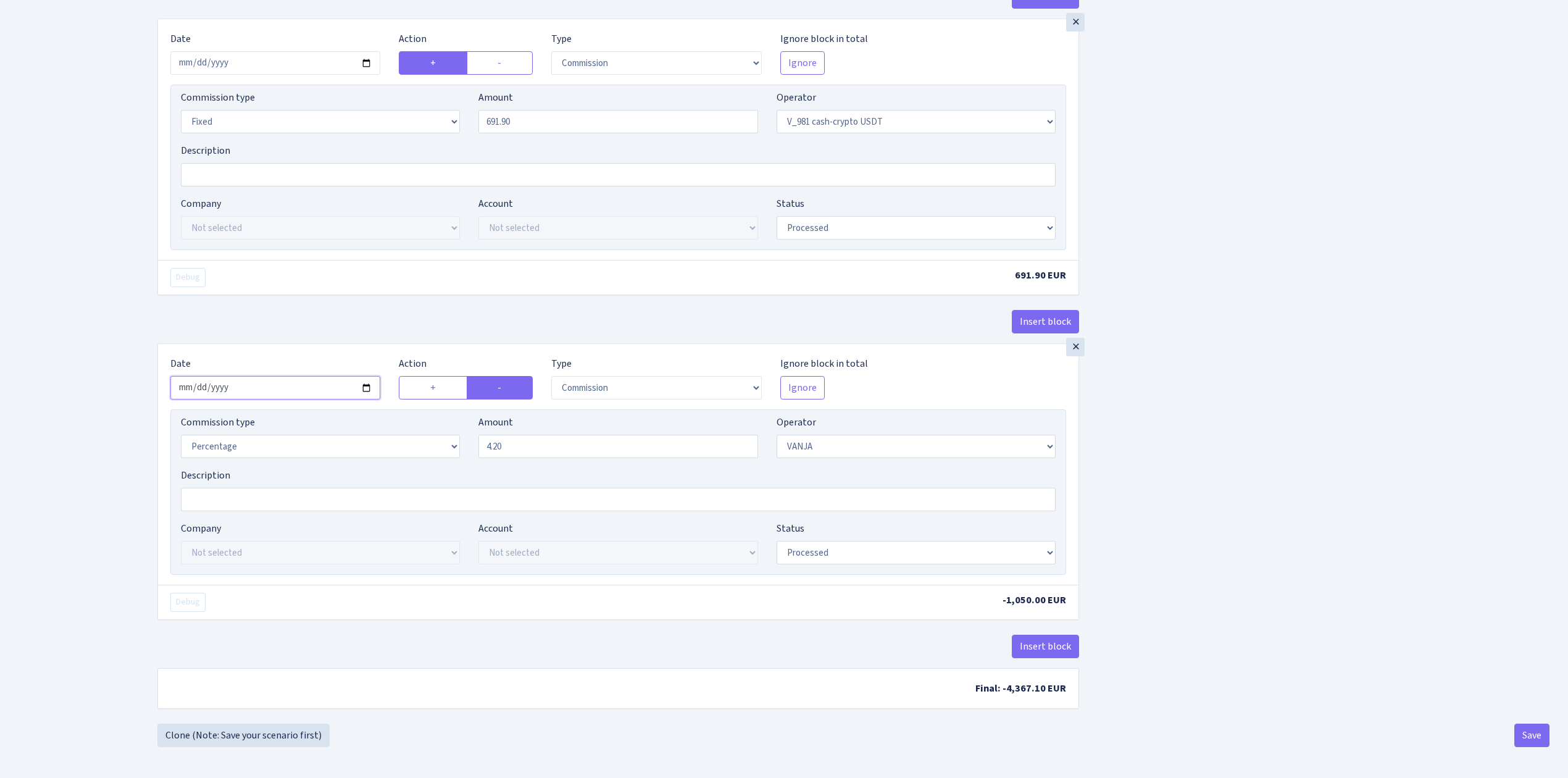
click at [368, 383] on input "2025-04-28" at bounding box center [275, 388] width 210 height 24
type input "2025-10-11"
click at [1526, 729] on button "Save" at bounding box center [1532, 735] width 35 height 24
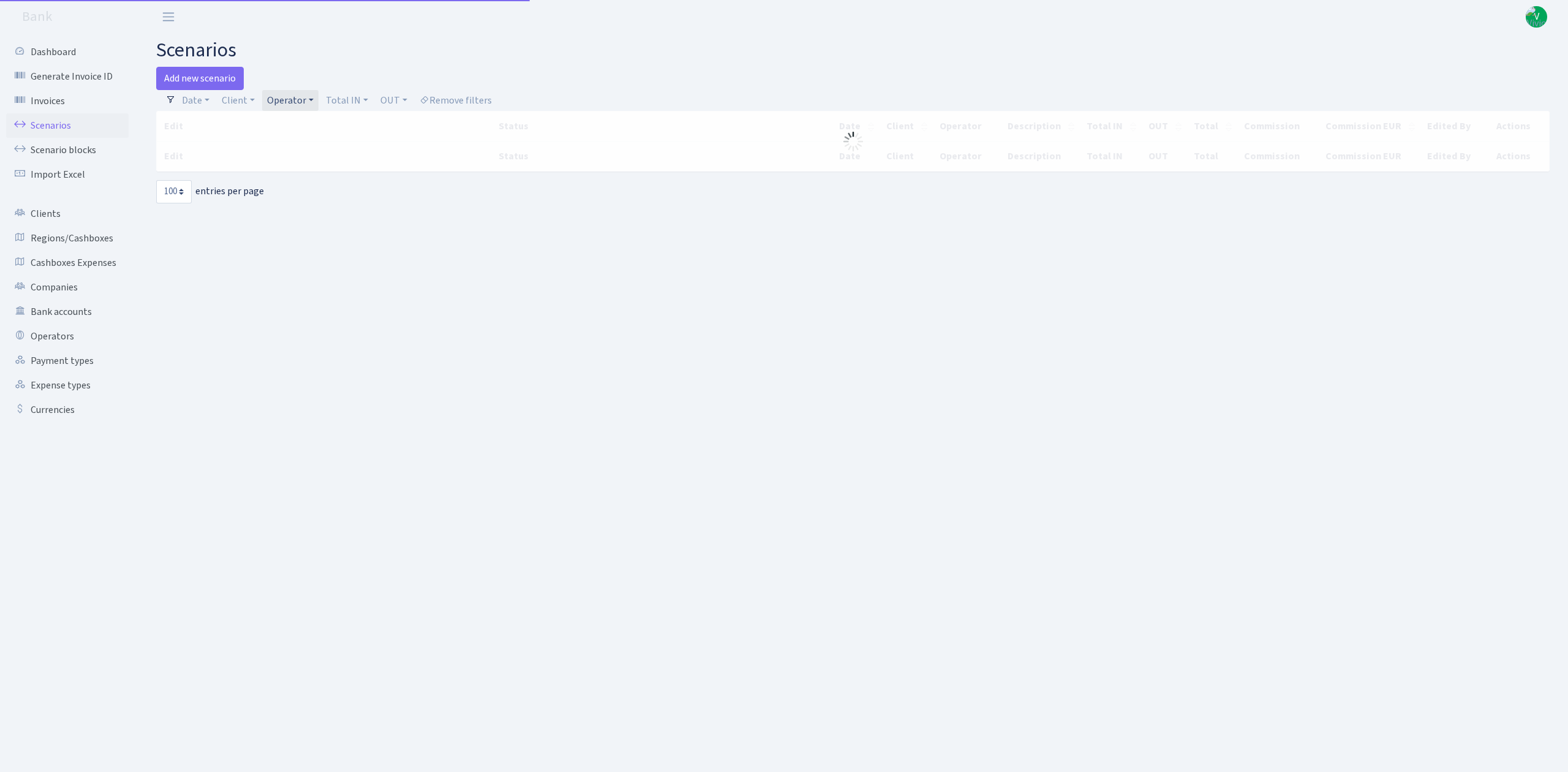
select select "100"
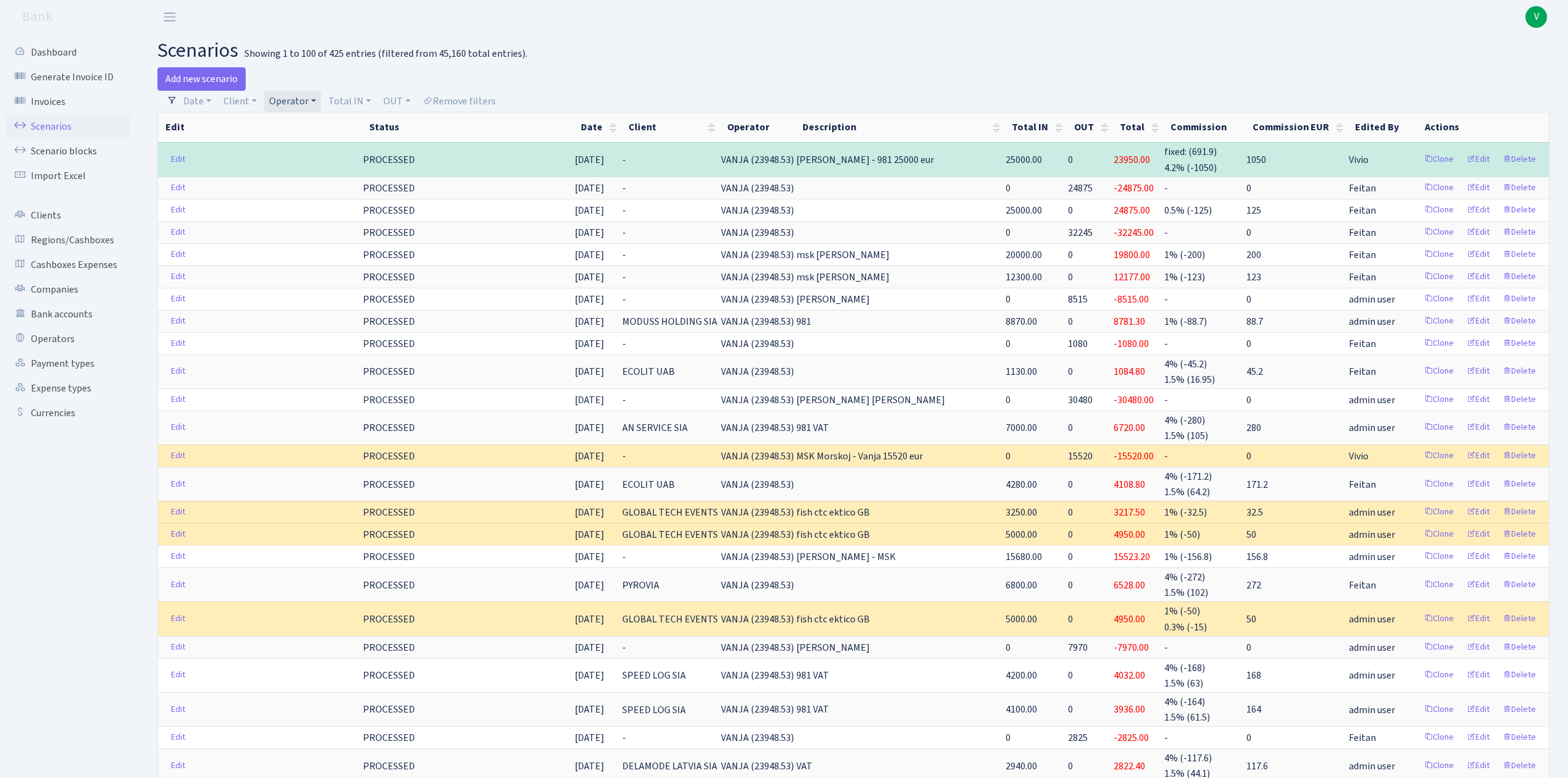
click at [285, 100] on link "Operator" at bounding box center [292, 101] width 57 height 21
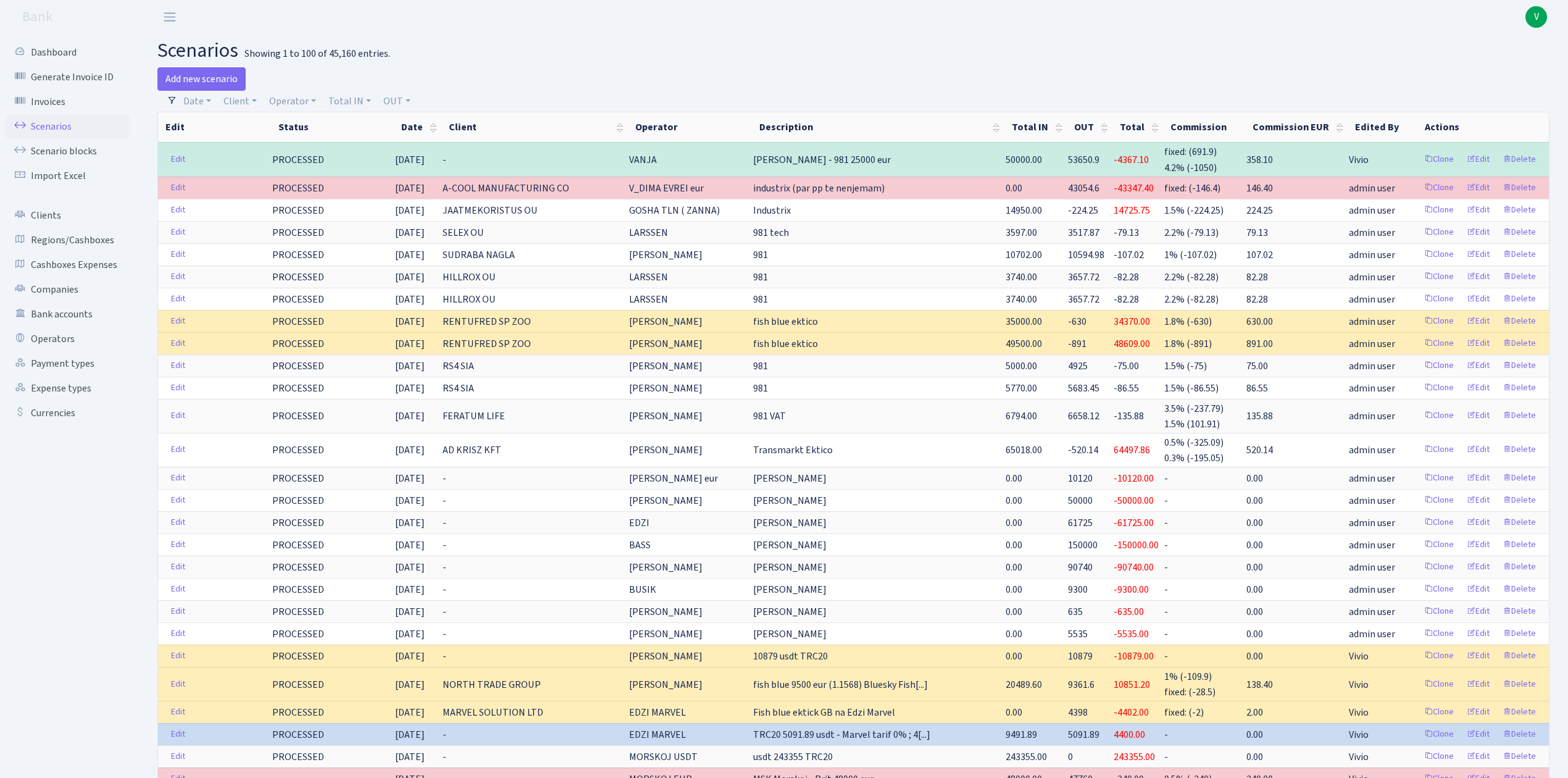
click at [1541, 16] on span "V" at bounding box center [1536, 17] width 22 height 22
click at [1485, 68] on link "Logout" at bounding box center [1497, 71] width 111 height 19
